Goal: Task Accomplishment & Management: Use online tool/utility

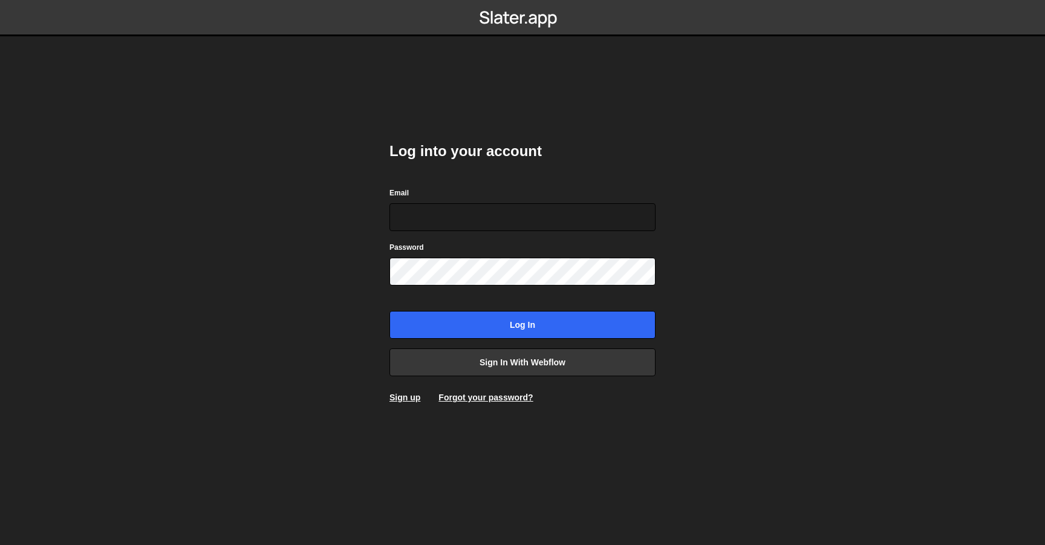
type input "thomas@thabdesign.nl"
click at [389, 311] on input "Log in" at bounding box center [522, 325] width 266 height 28
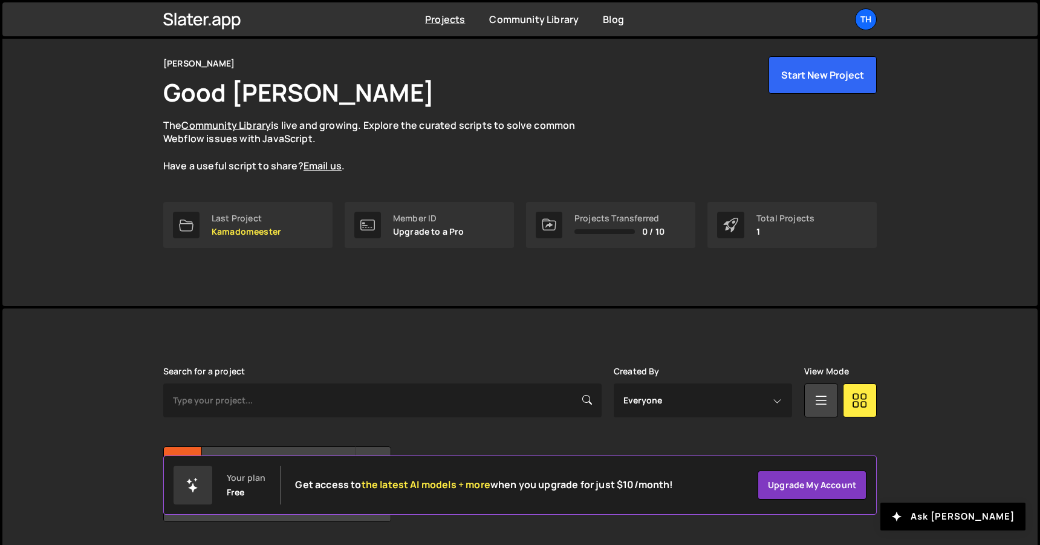
scroll to position [41, 0]
click at [278, 218] on div "Last Project" at bounding box center [247, 218] width 70 height 10
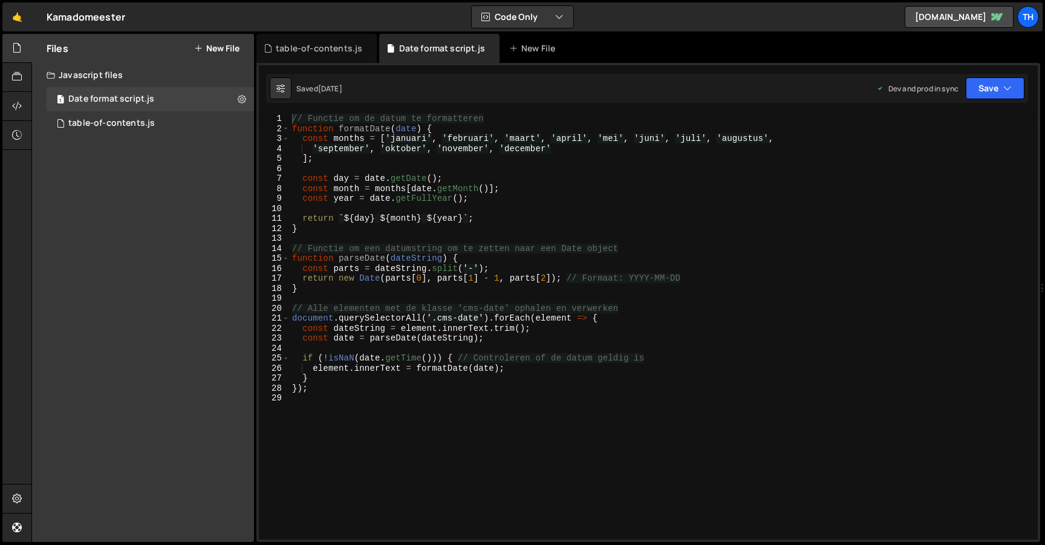
click at [232, 44] on button "New File" at bounding box center [216, 49] width 45 height 10
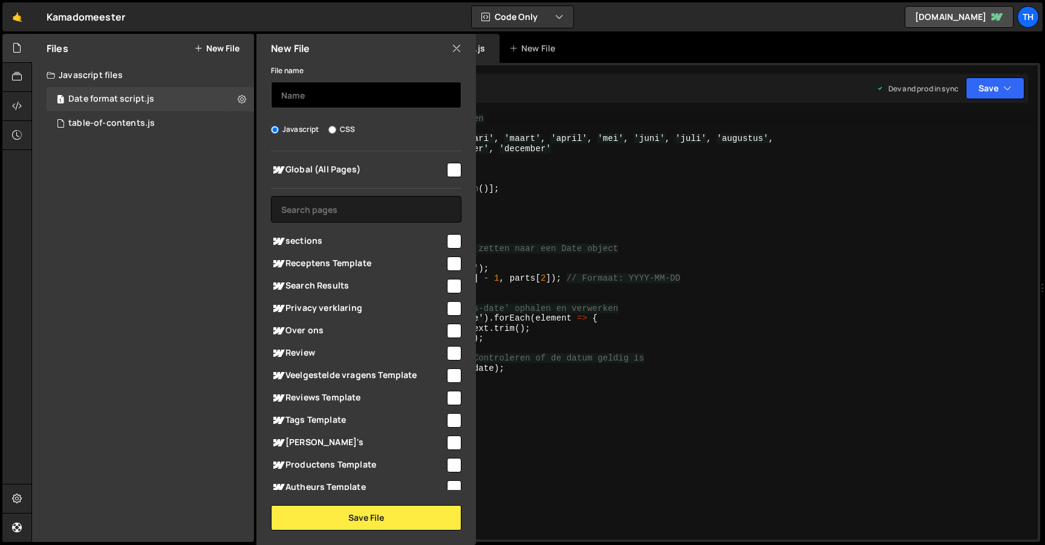
click at [353, 95] on input "text" at bounding box center [366, 95] width 190 height 27
type input "menu.js"
click at [452, 167] on input "checkbox" at bounding box center [454, 170] width 15 height 15
checkbox input "true"
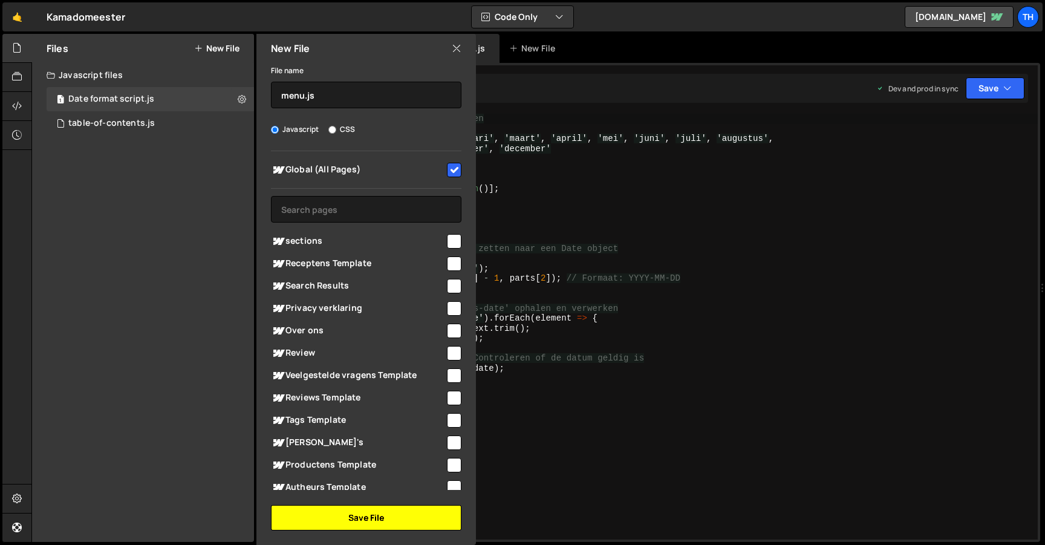
click at [333, 518] on button "Save File" at bounding box center [366, 517] width 190 height 25
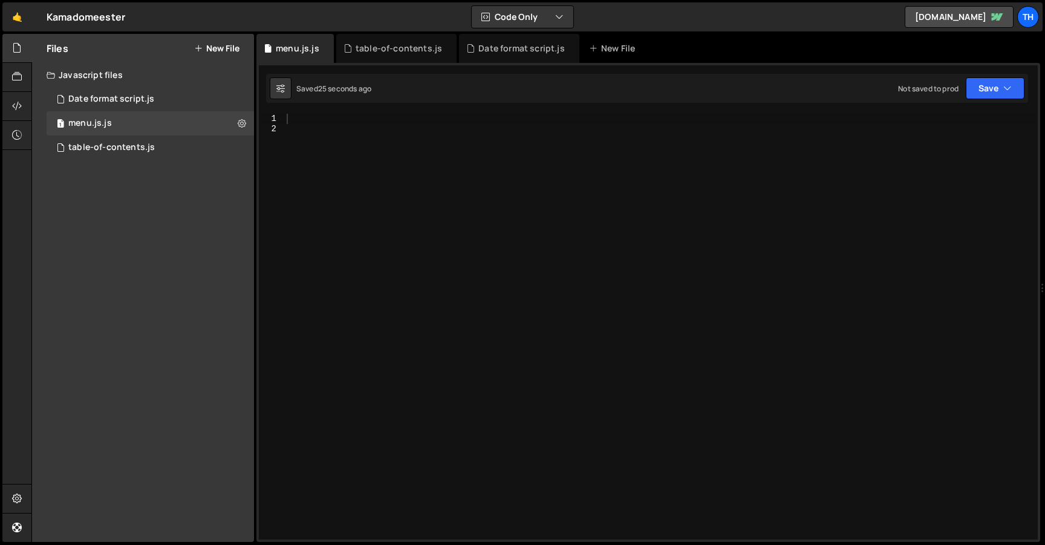
click at [778, 151] on div at bounding box center [661, 337] width 754 height 446
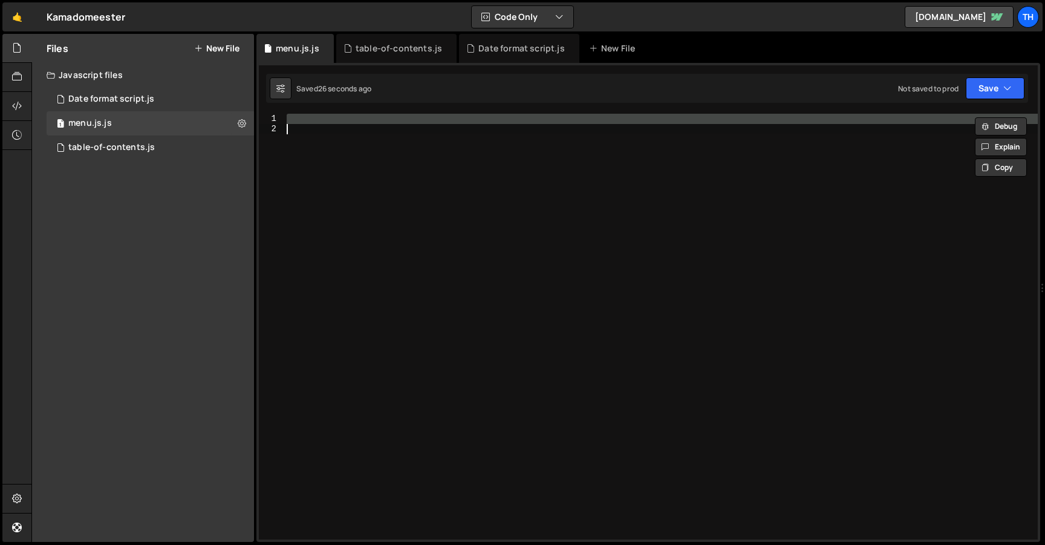
paste textarea "});"
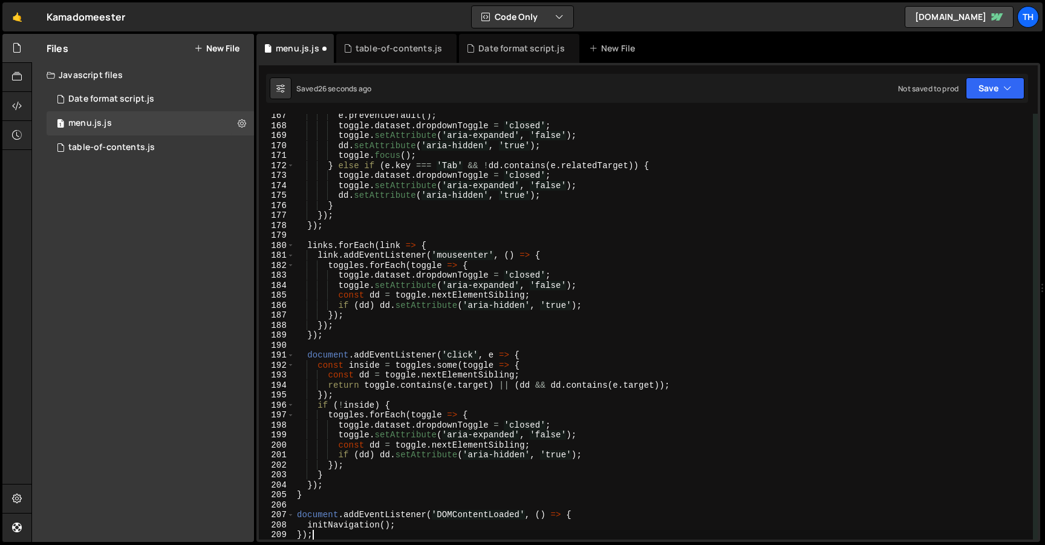
scroll to position [1659, 0]
click at [997, 83] on button "Save" at bounding box center [995, 88] width 59 height 22
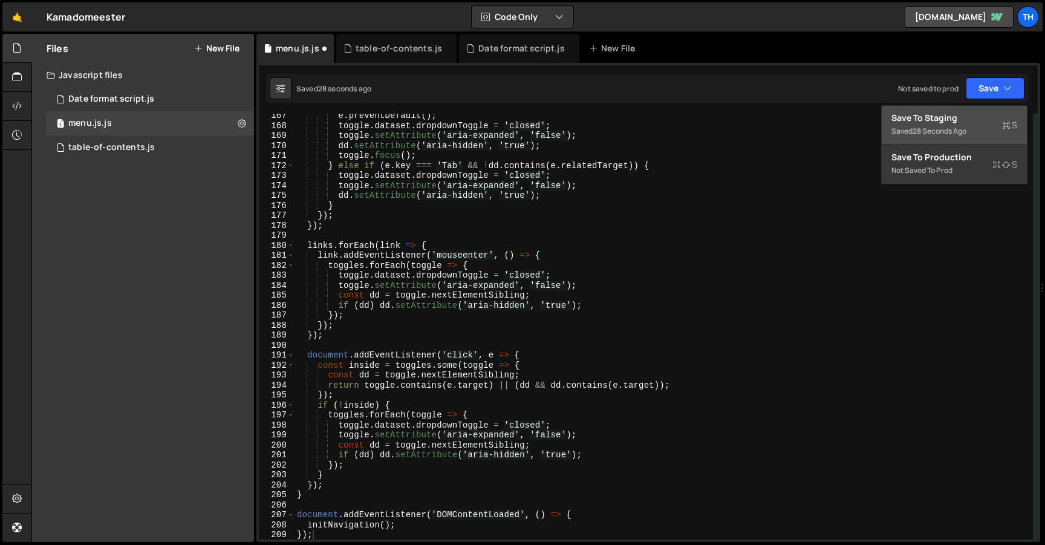
click at [972, 116] on div "Save to Staging S" at bounding box center [954, 118] width 126 height 12
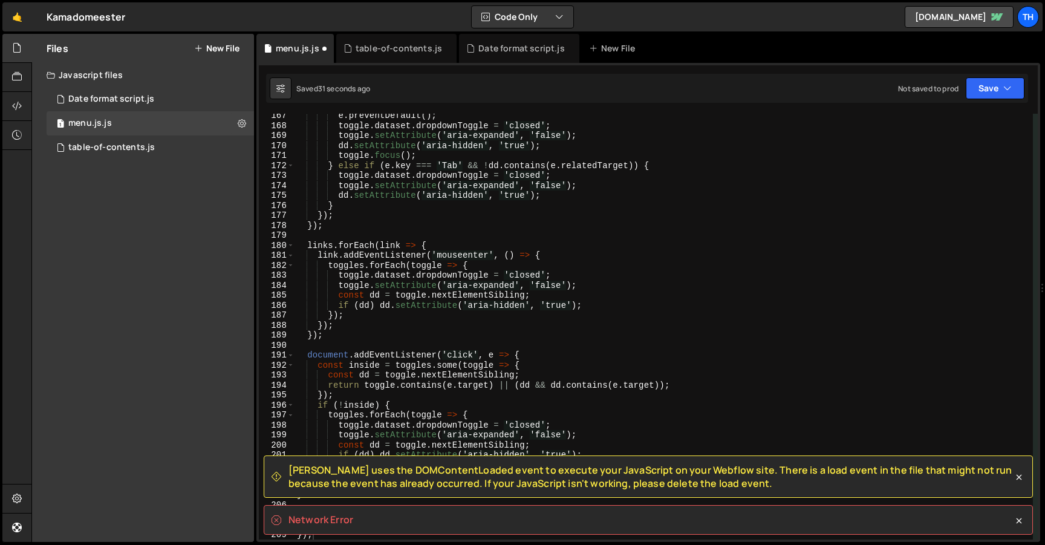
click at [485, 478] on span "Slater uses the DOMContentLoaded event to execute your JavaScript on your Webfl…" at bounding box center [650, 476] width 724 height 27
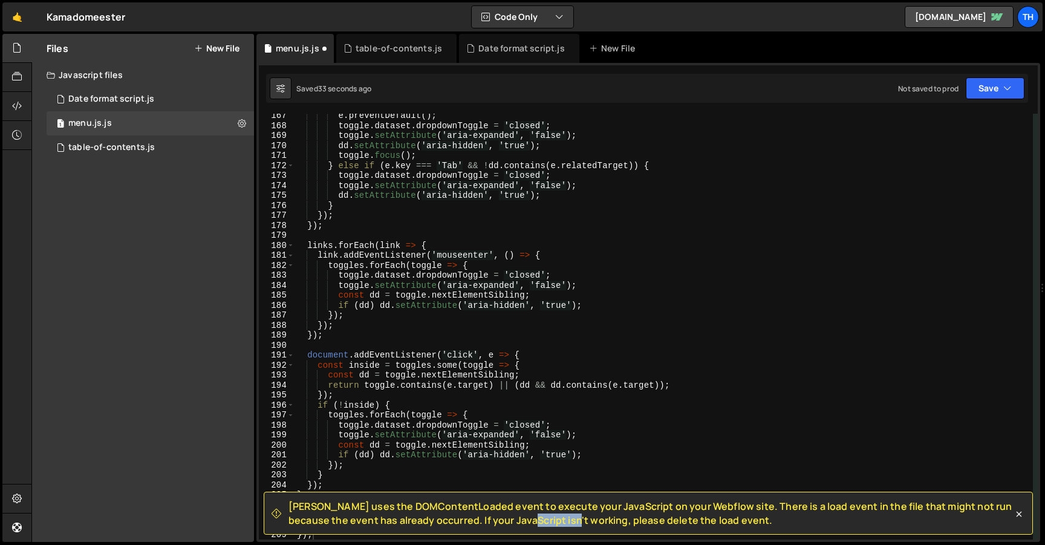
click at [498, 505] on span "Slater uses the DOMContentLoaded event to execute your JavaScript on your Webfl…" at bounding box center [650, 513] width 724 height 27
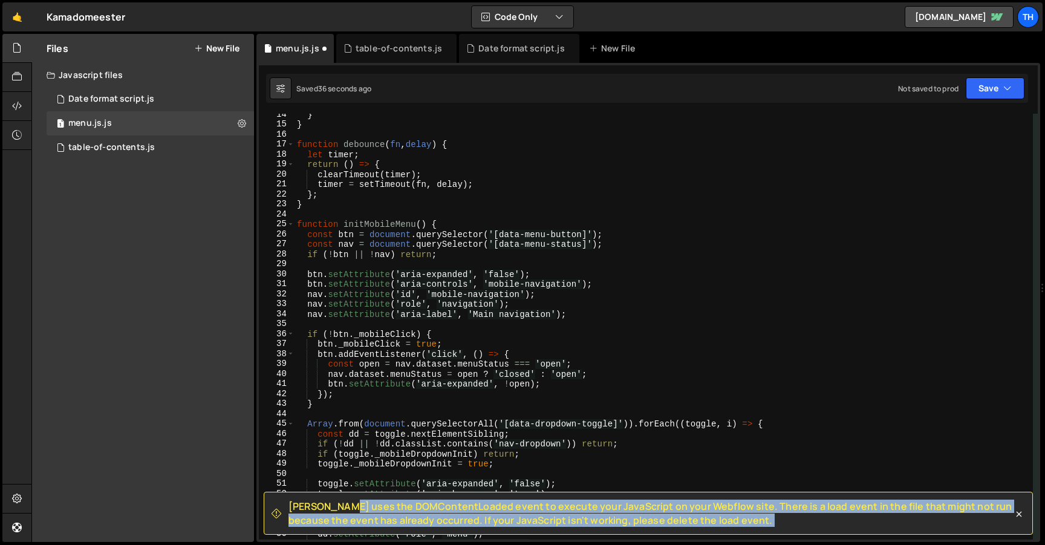
scroll to position [0, 0]
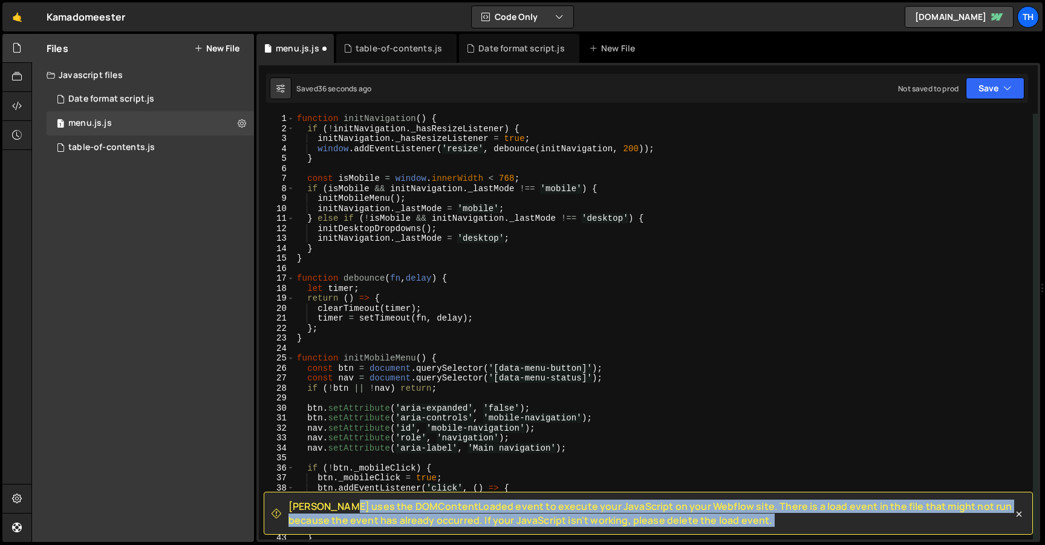
type textarea "}"
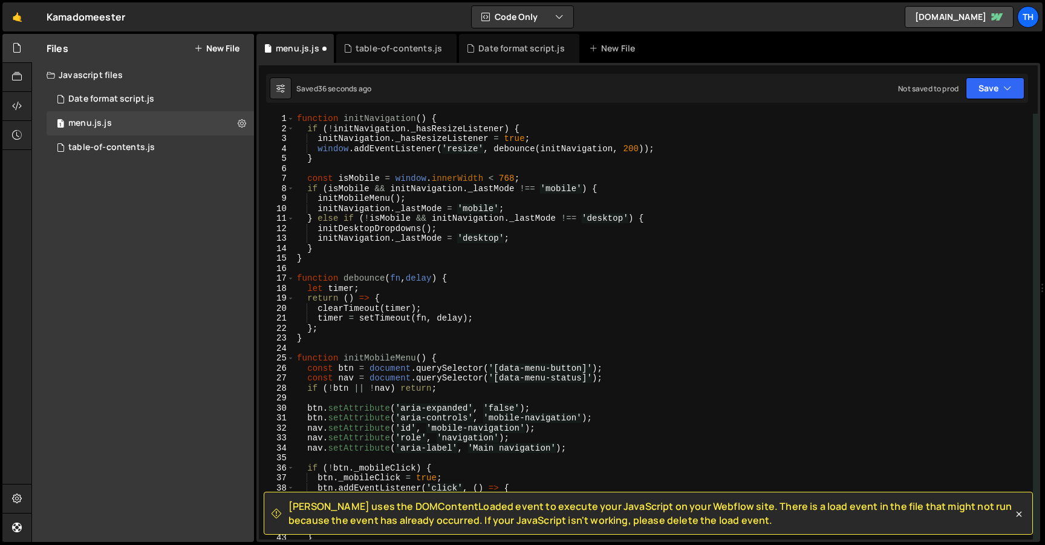
click at [613, 341] on div "function initNavigation ( ) { if ( ! initNavigation . _hasResizeListener ) { in…" at bounding box center [664, 337] width 738 height 446
click at [238, 125] on icon at bounding box center [242, 122] width 8 height 11
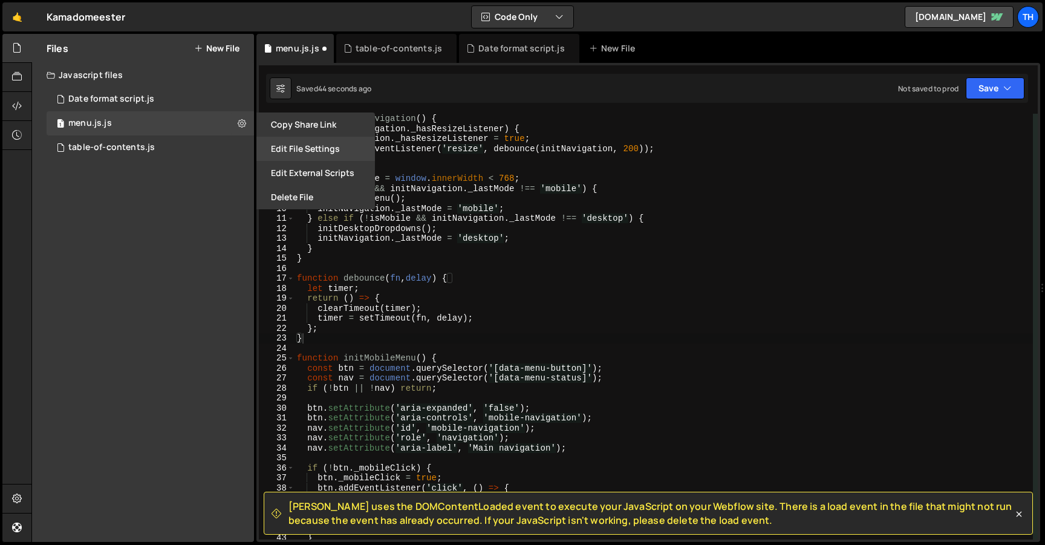
drag, startPoint x: 317, startPoint y: 126, endPoint x: 316, endPoint y: 151, distance: 25.4
click at [316, 151] on div "Copy share link Edit File Settings Edit External Scripts Delete File" at bounding box center [314, 160] width 121 height 97
click at [316, 151] on button "Edit File Settings" at bounding box center [315, 149] width 119 height 24
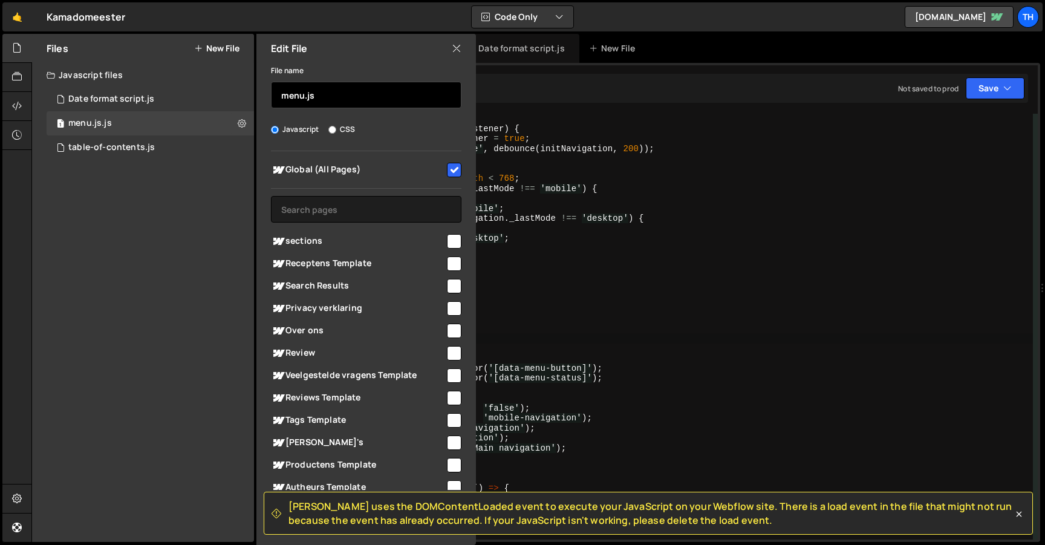
click at [381, 93] on input "menu.js" at bounding box center [366, 95] width 190 height 27
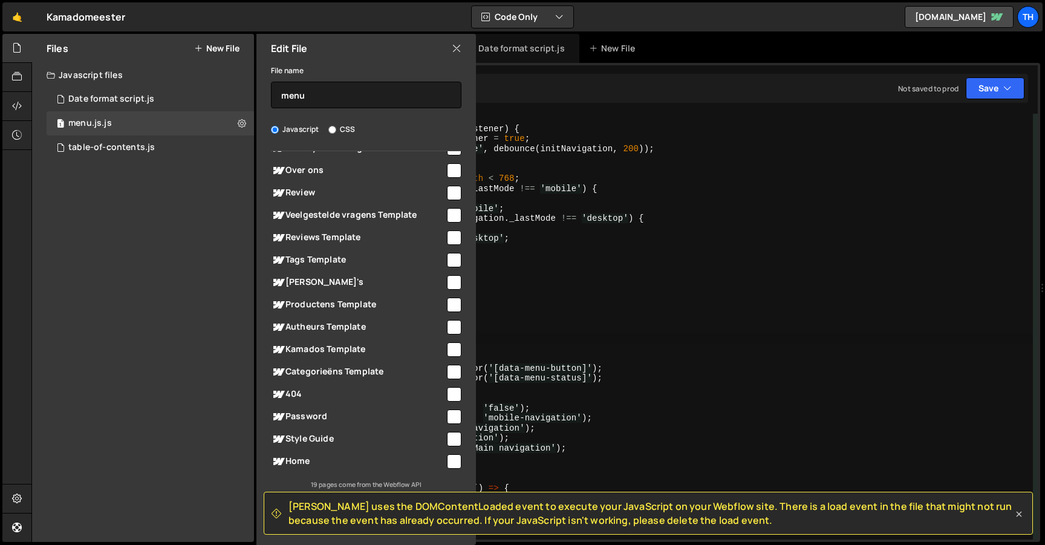
click at [1020, 512] on icon at bounding box center [1019, 514] width 12 height 12
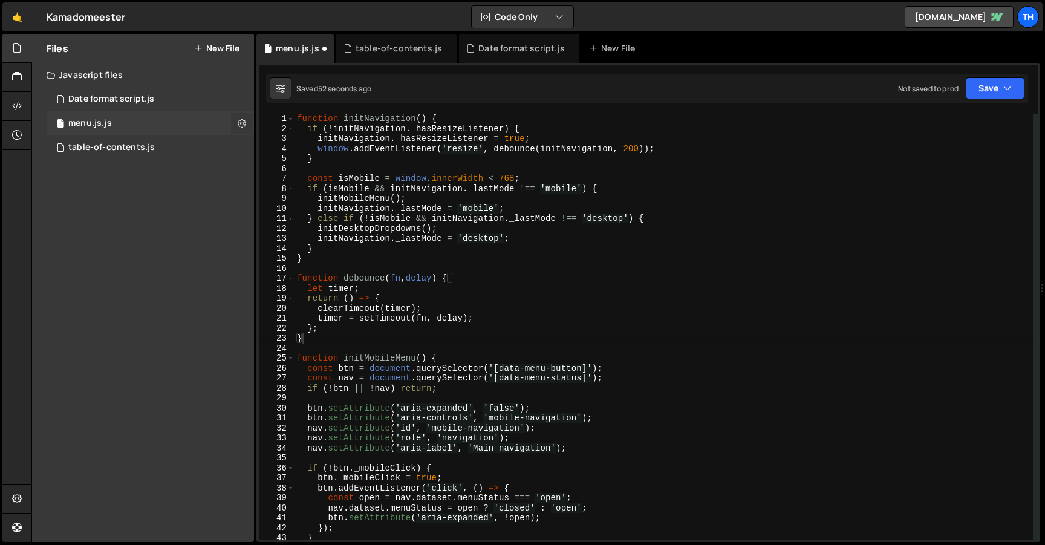
click at [244, 123] on icon at bounding box center [242, 122] width 8 height 11
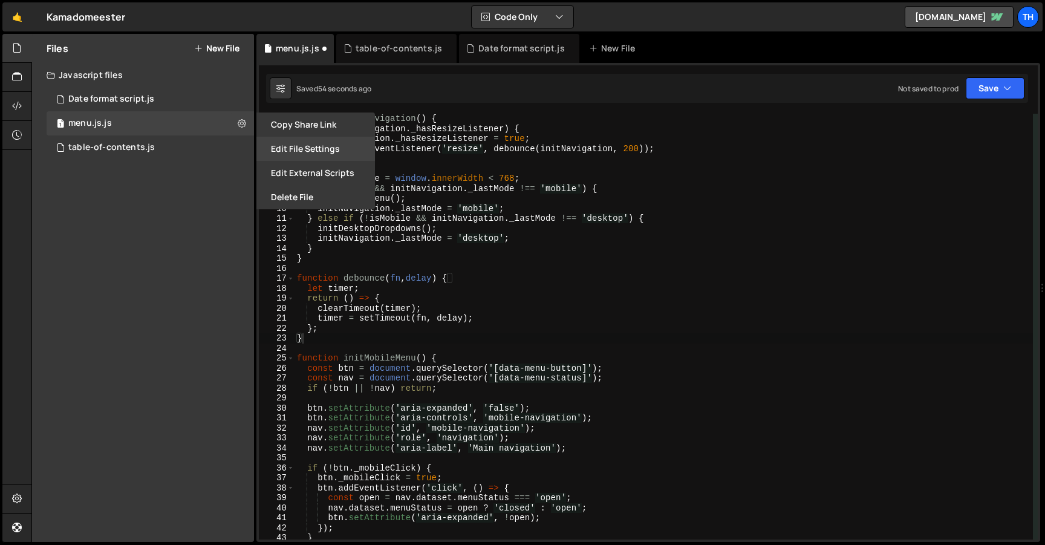
click at [320, 149] on button "Edit File Settings" at bounding box center [315, 149] width 119 height 24
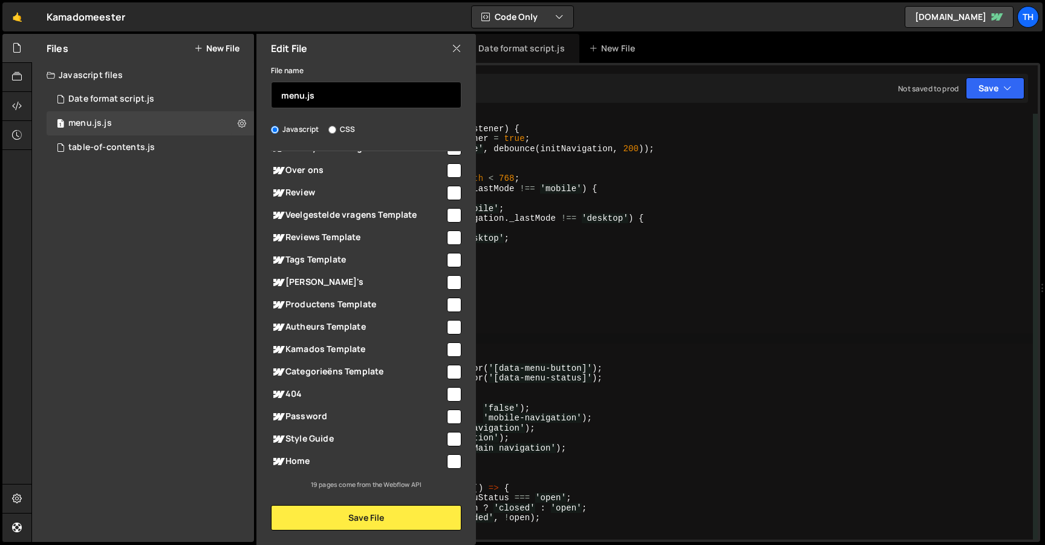
click at [351, 105] on input "menu.js" at bounding box center [366, 95] width 190 height 27
type input "menu"
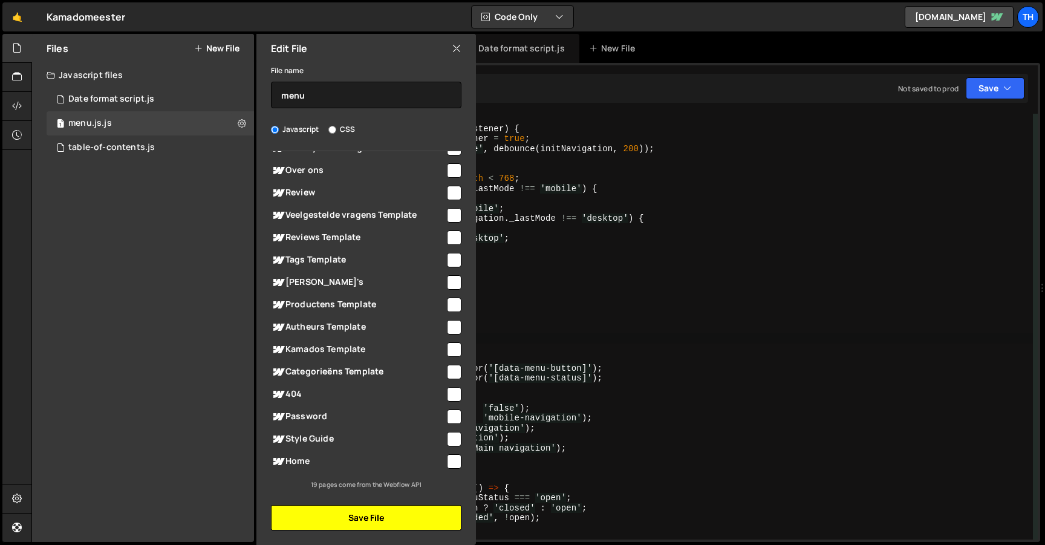
click at [371, 518] on button "Save File" at bounding box center [366, 517] width 190 height 25
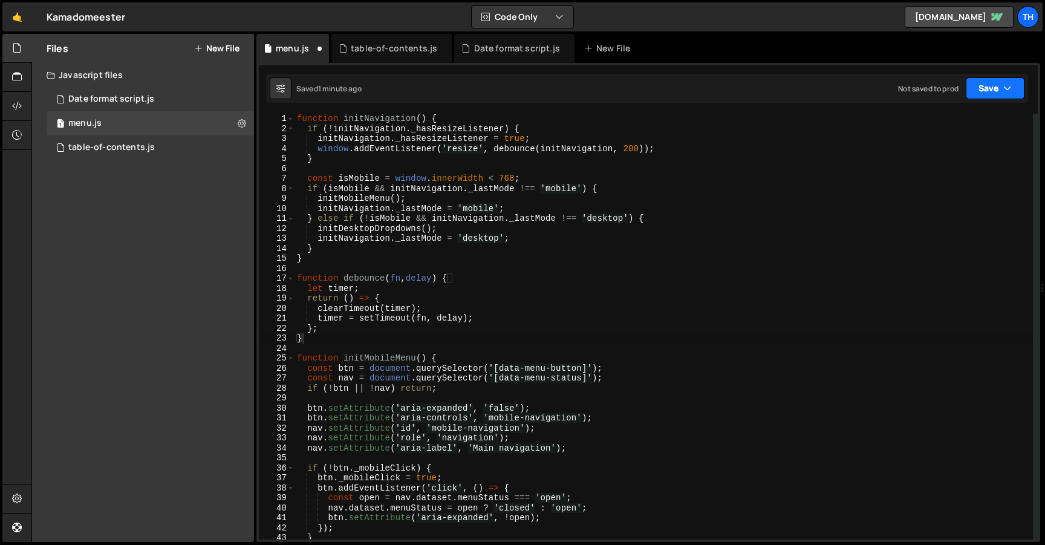
click at [1008, 96] on button "Save" at bounding box center [995, 88] width 59 height 22
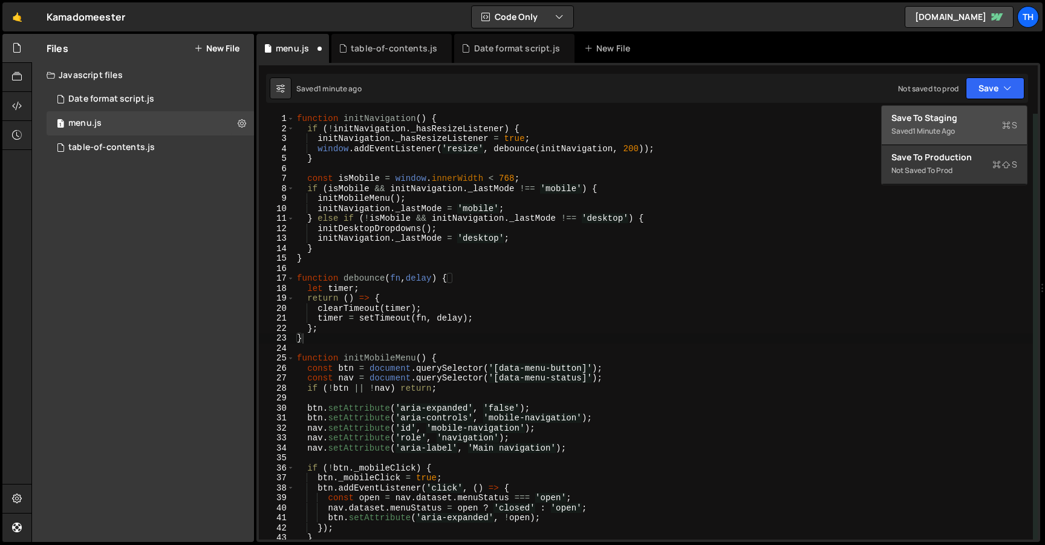
click at [992, 127] on div "Saved 1 minute ago" at bounding box center [954, 131] width 126 height 15
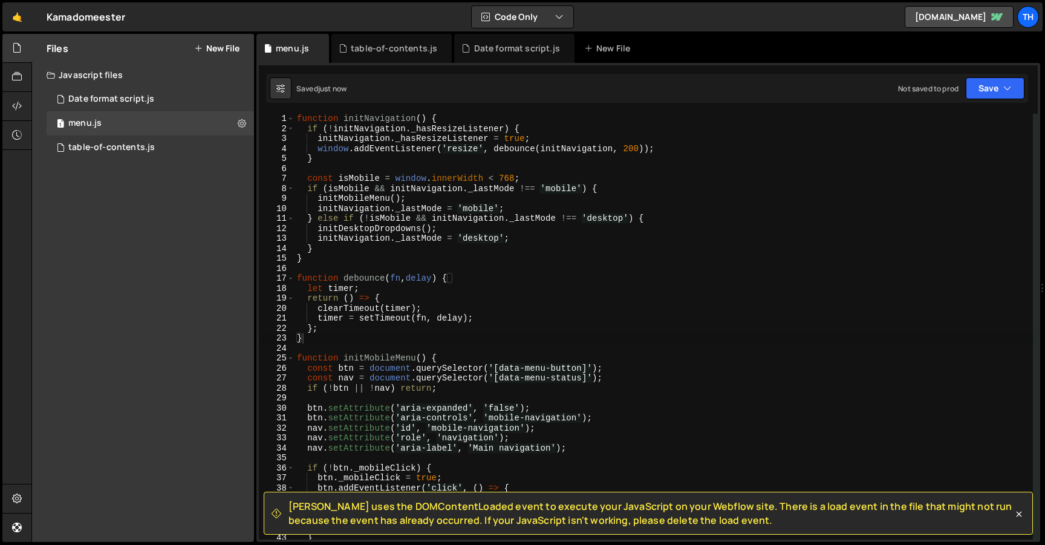
click at [568, 514] on span "Slater uses the DOMContentLoaded event to execute your JavaScript on your Webfl…" at bounding box center [650, 513] width 724 height 27
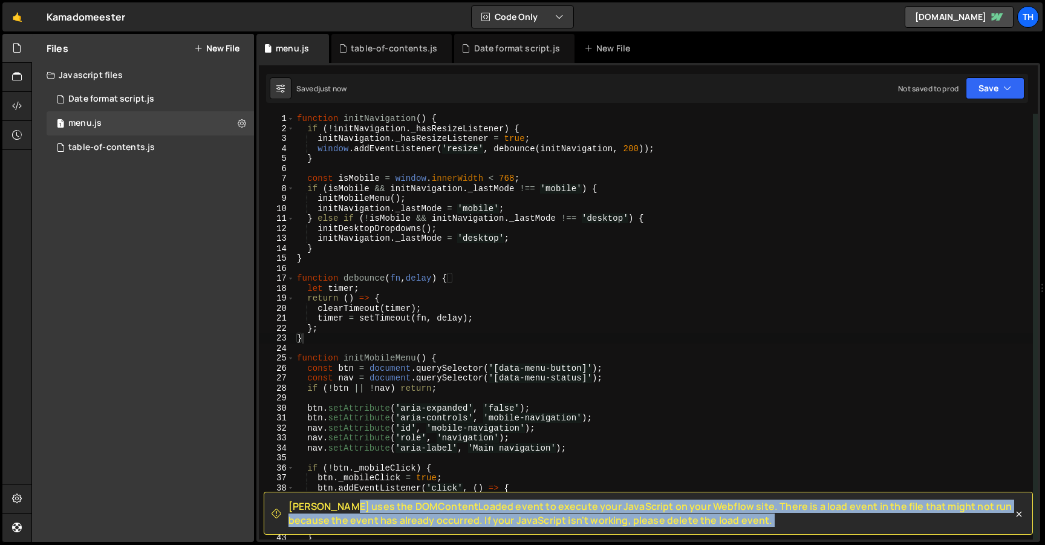
click at [1022, 526] on div "Slater uses the DOMContentLoaded event to execute your JavaScript on your Webfl…" at bounding box center [648, 513] width 769 height 43
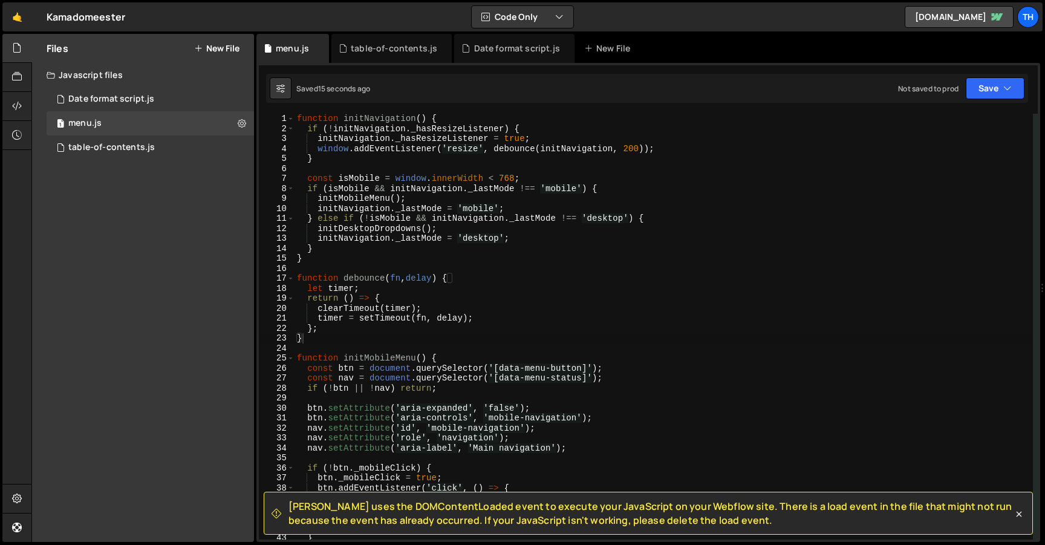
click at [223, 51] on button "New File" at bounding box center [216, 49] width 45 height 10
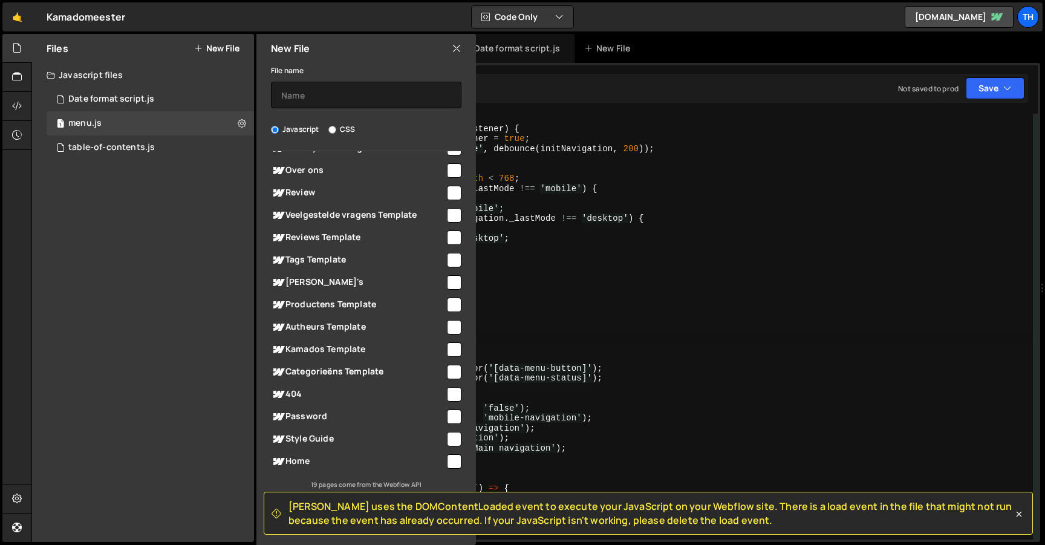
click at [327, 129] on div "Javascript CSS" at bounding box center [366, 129] width 190 height 12
click at [335, 129] on input "CSS" at bounding box center [332, 130] width 8 height 8
radio input "true"
click at [384, 99] on input "text" at bounding box center [366, 95] width 190 height 27
type input "menu_styling"
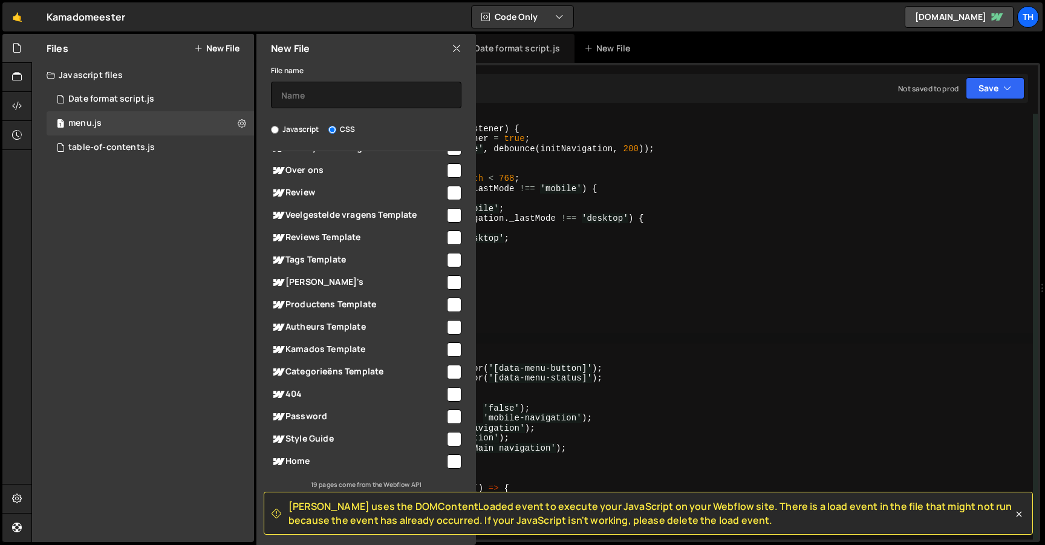
click at [464, 45] on div "New File" at bounding box center [366, 48] width 220 height 29
click at [456, 47] on icon at bounding box center [457, 48] width 10 height 13
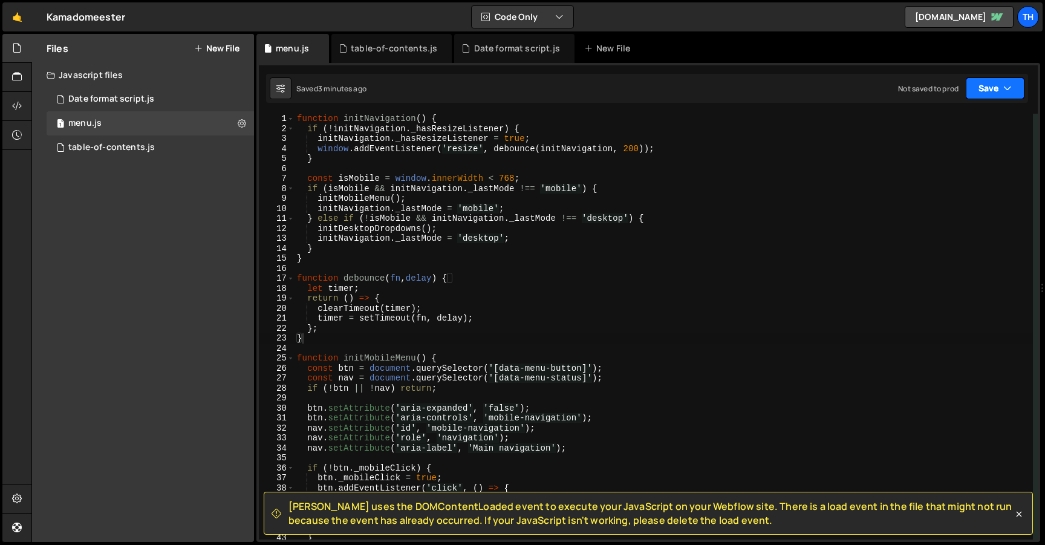
click at [994, 95] on button "Save" at bounding box center [995, 88] width 59 height 22
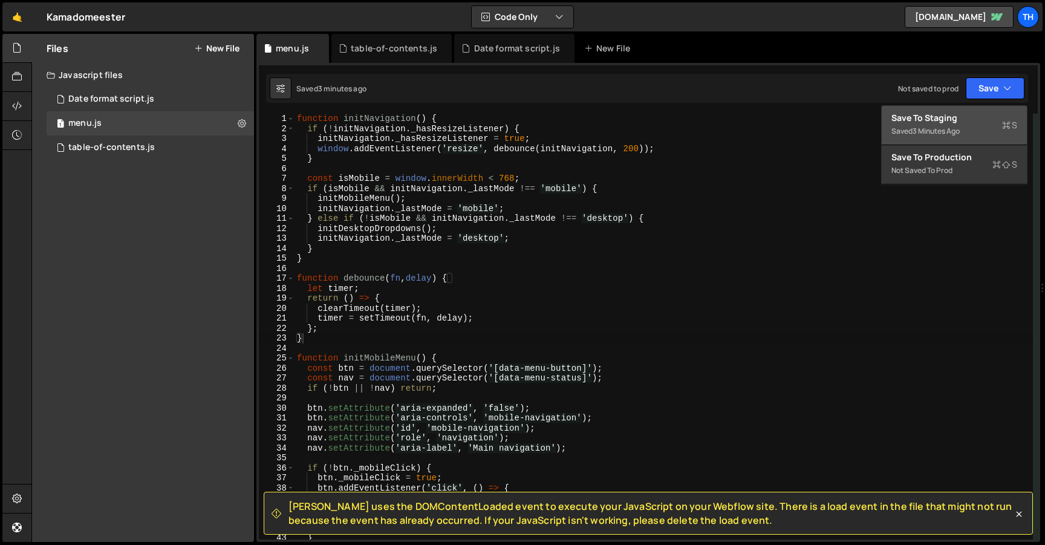
click at [948, 117] on div "Save to Staging S" at bounding box center [954, 118] width 126 height 12
